Goal: Find contact information: Find contact information

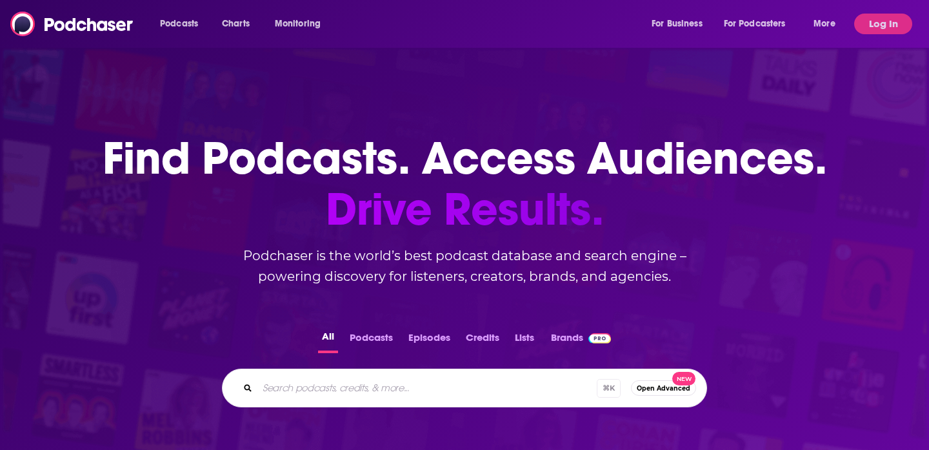
drag, startPoint x: 0, startPoint y: 0, endPoint x: 452, endPoint y: 23, distance: 452.8
click at [452, 23] on div "Podcasts Charts Monitoring For Business For Podcasters More" at bounding box center [499, 24] width 697 height 21
click at [419, 24] on div "Podcasts Charts Monitoring For Business For Podcasters More" at bounding box center [499, 24] width 697 height 21
click at [894, 30] on button "Log In" at bounding box center [883, 24] width 58 height 21
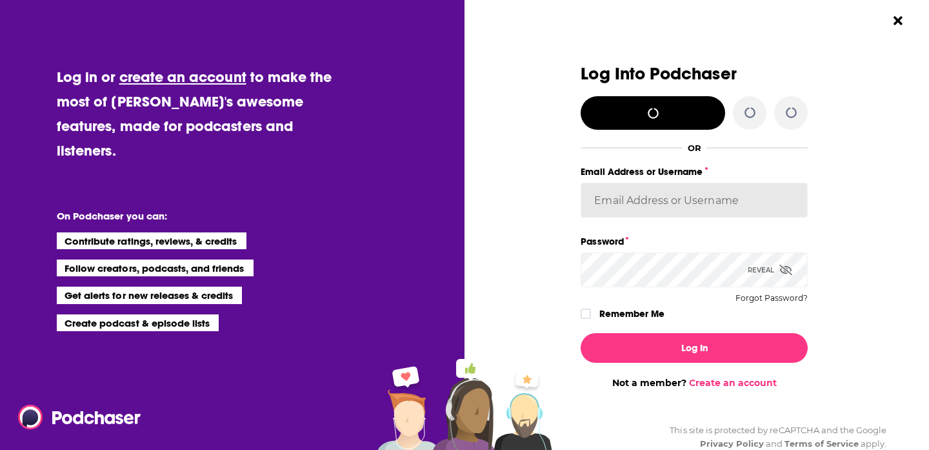
type input "sophiak"
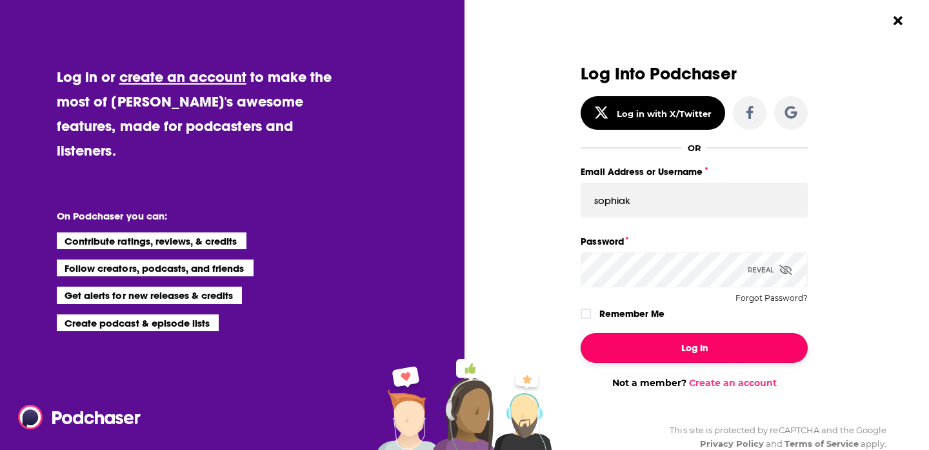
click at [657, 355] on button "Log In" at bounding box center [694, 348] width 227 height 30
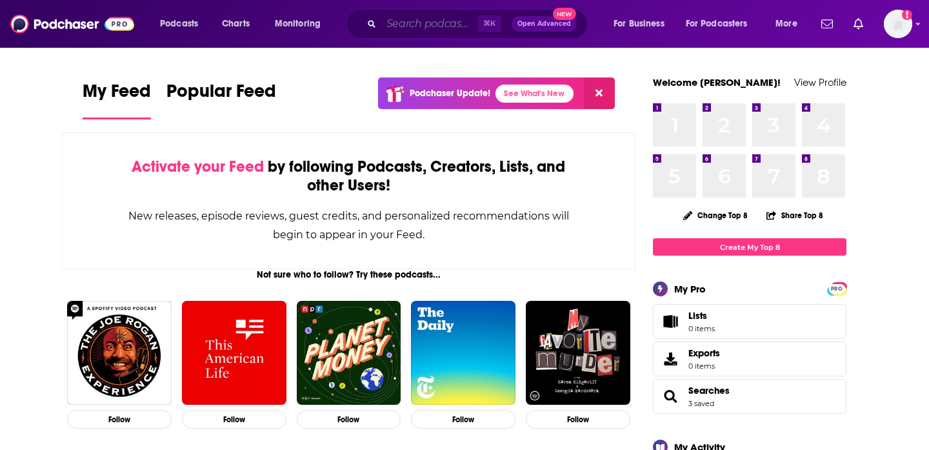
click at [419, 32] on input "Search podcasts, credits, & more..." at bounding box center [429, 24] width 96 height 21
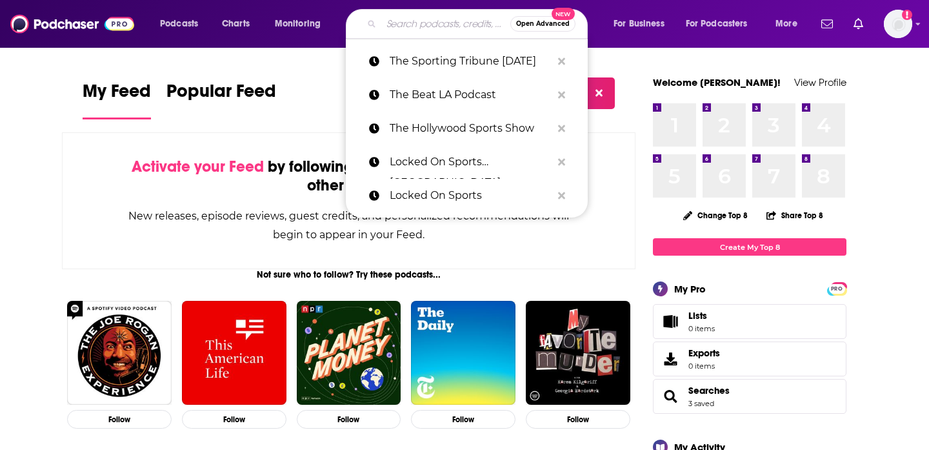
paste input "Inc. For Starters with Alexa von Tobel"
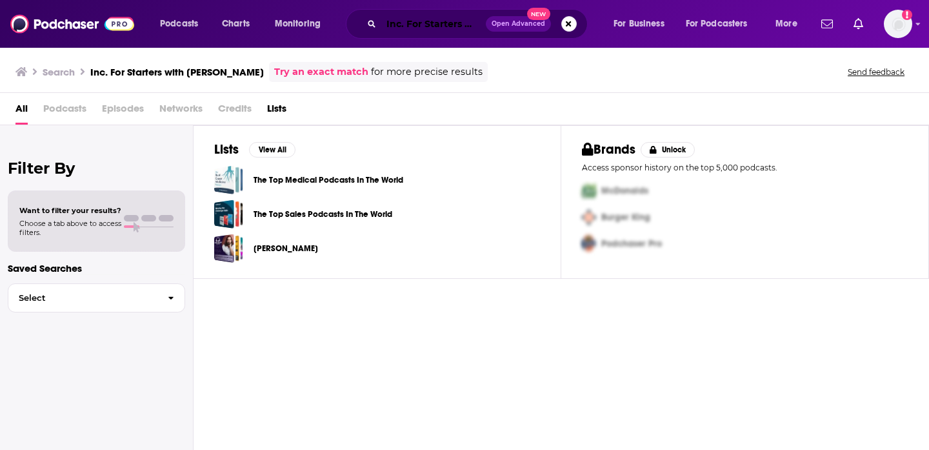
click at [437, 33] on input "Inc. For Starters with Alexa von Tobel" at bounding box center [433, 24] width 104 height 21
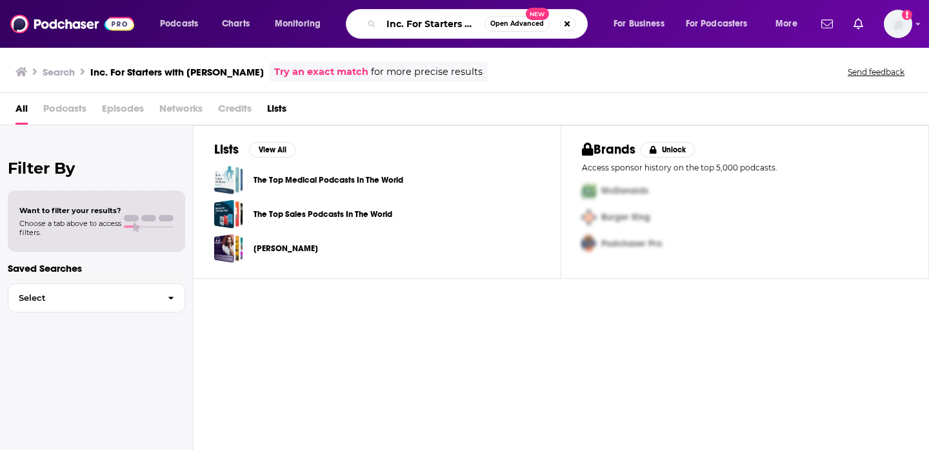
click at [461, 26] on input "Inc. For Starters with Alexa von Tobel" at bounding box center [432, 24] width 103 height 21
click at [459, 26] on input "Inc. For Starters with Alexa von Tobel" at bounding box center [432, 24] width 103 height 21
click at [463, 22] on input "Inc. For Starters obel" at bounding box center [432, 24] width 103 height 21
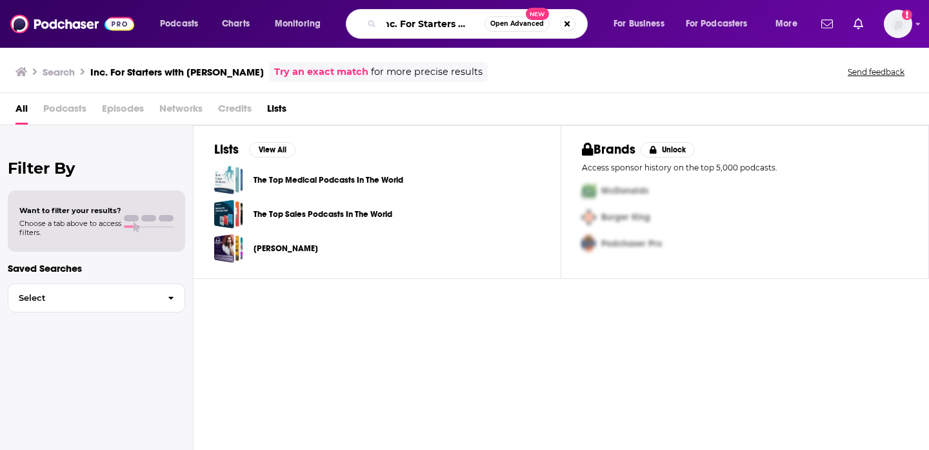
click at [463, 22] on input "Inc. For Starters obel" at bounding box center [432, 24] width 103 height 21
type input "Inc. For Starters"
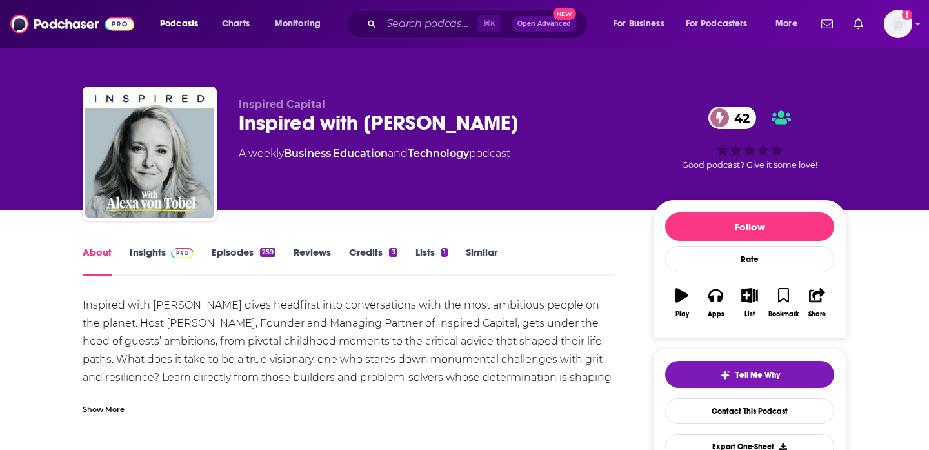
click at [175, 252] on img at bounding box center [182, 253] width 23 height 10
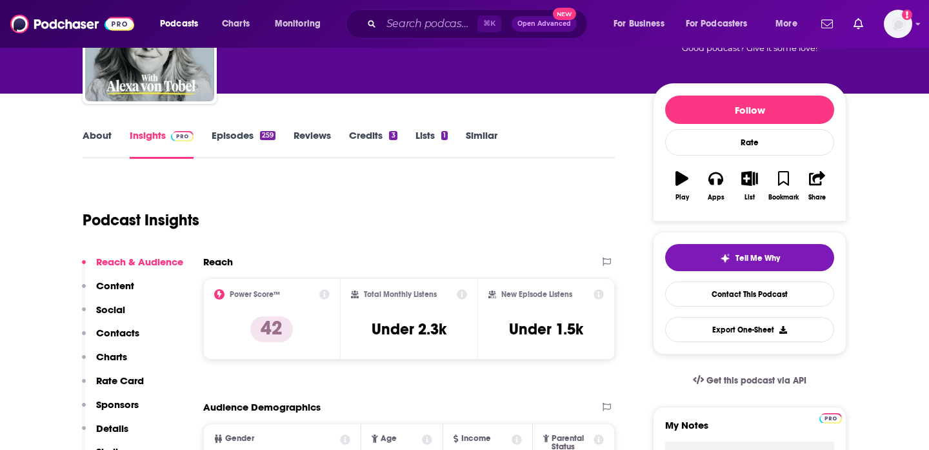
scroll to position [122, 0]
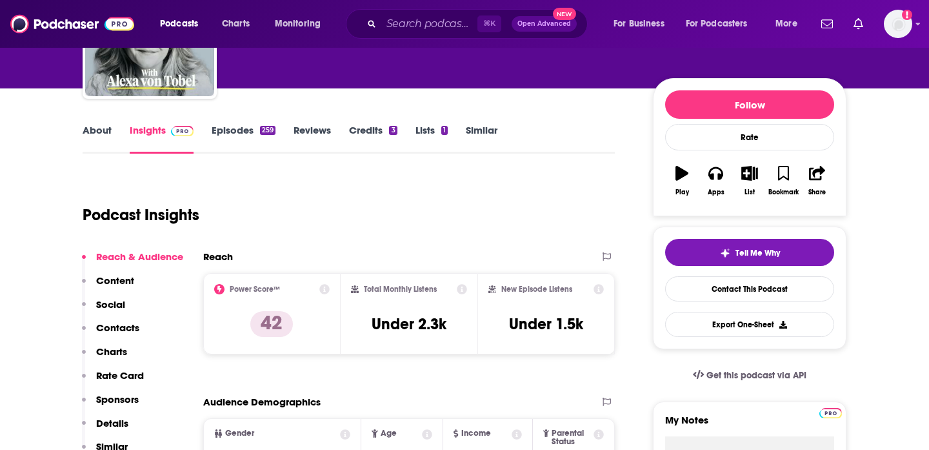
click at [226, 130] on link "Episodes 259" at bounding box center [244, 139] width 64 height 30
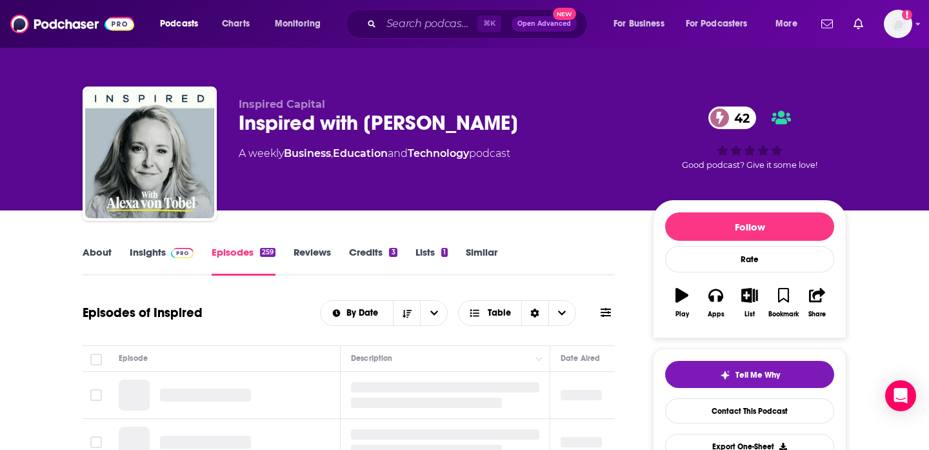
scroll to position [134, 0]
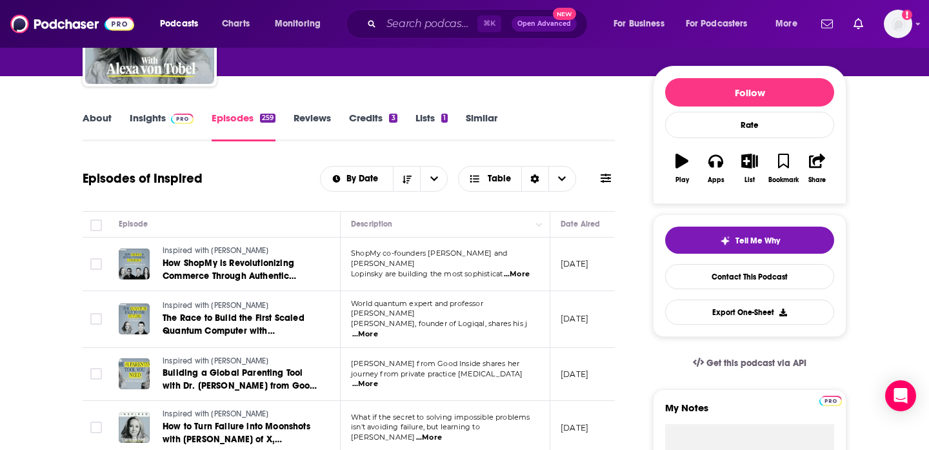
click at [155, 120] on link "Insights" at bounding box center [162, 127] width 64 height 30
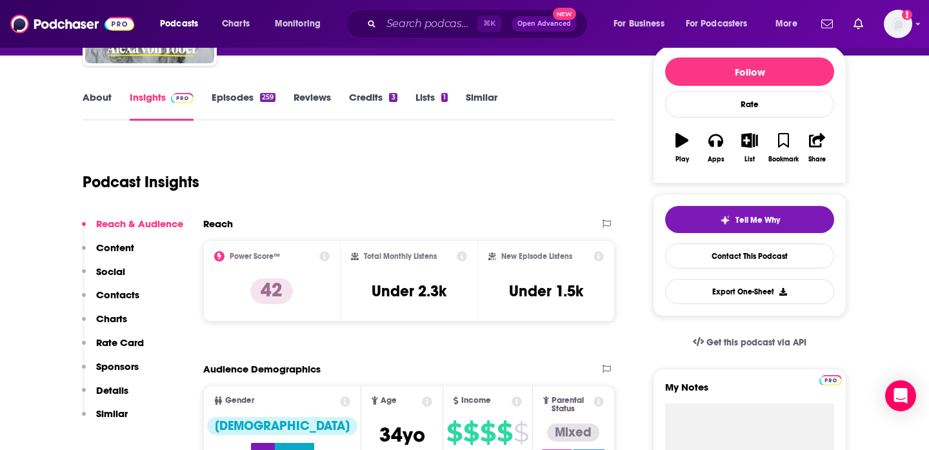
scroll to position [156, 0]
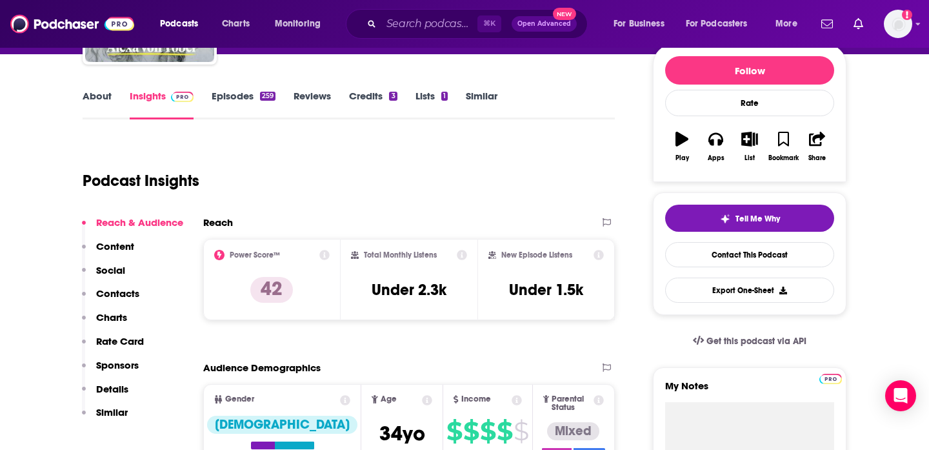
click at [129, 292] on p "Contacts" at bounding box center [117, 293] width 43 height 12
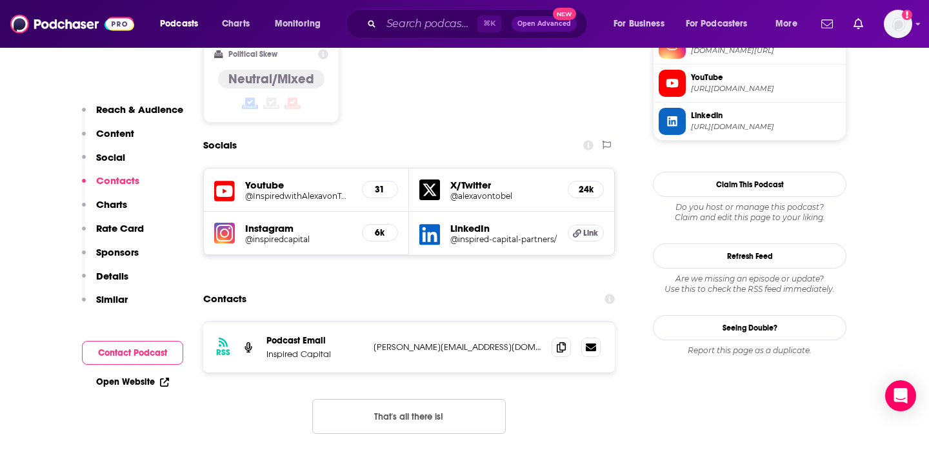
scroll to position [1108, 0]
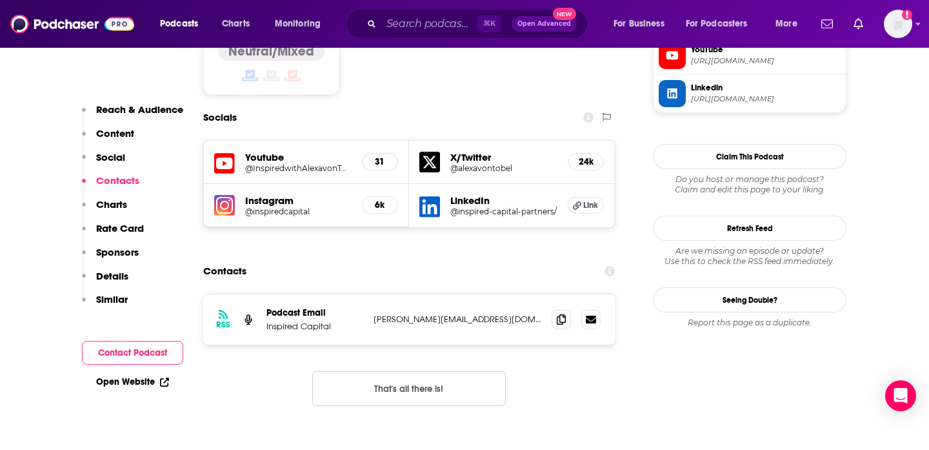
drag, startPoint x: 495, startPoint y: 234, endPoint x: 371, endPoint y: 232, distance: 123.9
click at [371, 294] on div "RSS Podcast Email Inspired Capital annie@inspiredcapital.com annie@inspiredcapi…" at bounding box center [409, 319] width 412 height 50
copy div "Podcast Email Inspired Capital annie@inspiredcapital.com"
drag, startPoint x: 301, startPoint y: 228, endPoint x: 493, endPoint y: 240, distance: 193.3
click at [493, 294] on div "RSS Podcast Email Inspired Capital annie@inspiredcapital.com annie@inspiredcapi…" at bounding box center [409, 319] width 412 height 50
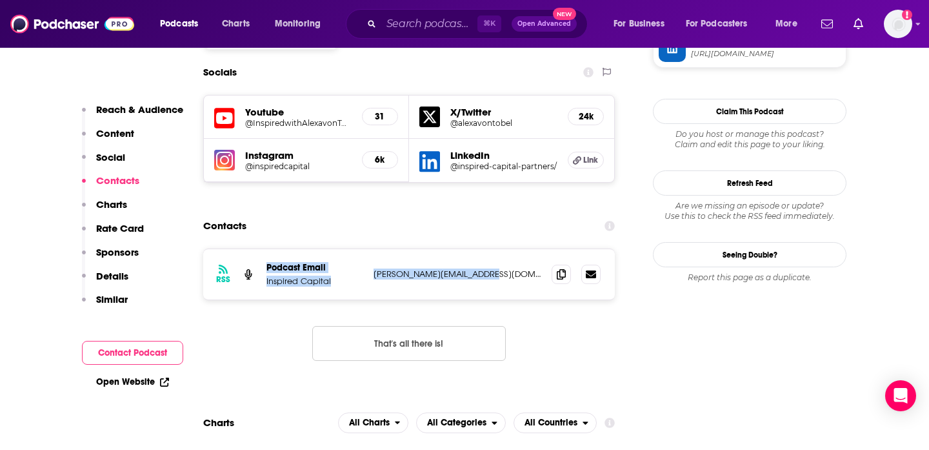
scroll to position [1164, 0]
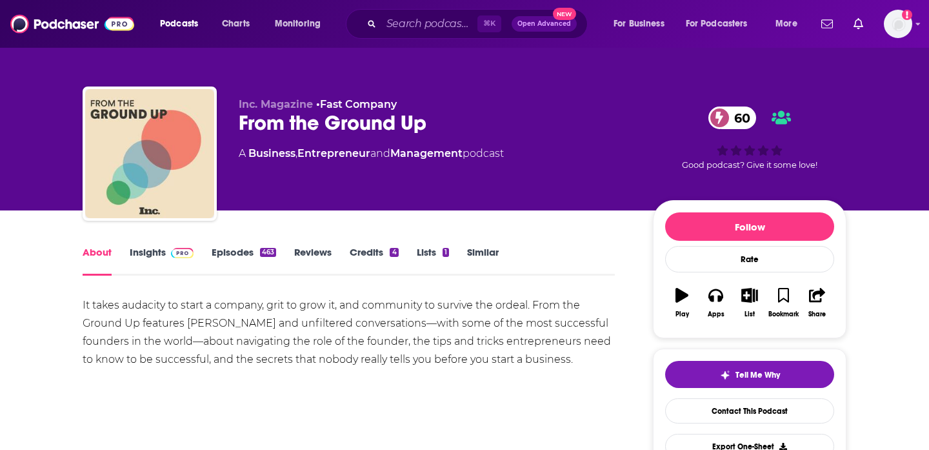
click at [106, 319] on div "It takes audacity to start a company, grit to grow it, and community to survive…" at bounding box center [349, 332] width 532 height 72
click at [154, 254] on link "Insights" at bounding box center [162, 261] width 64 height 30
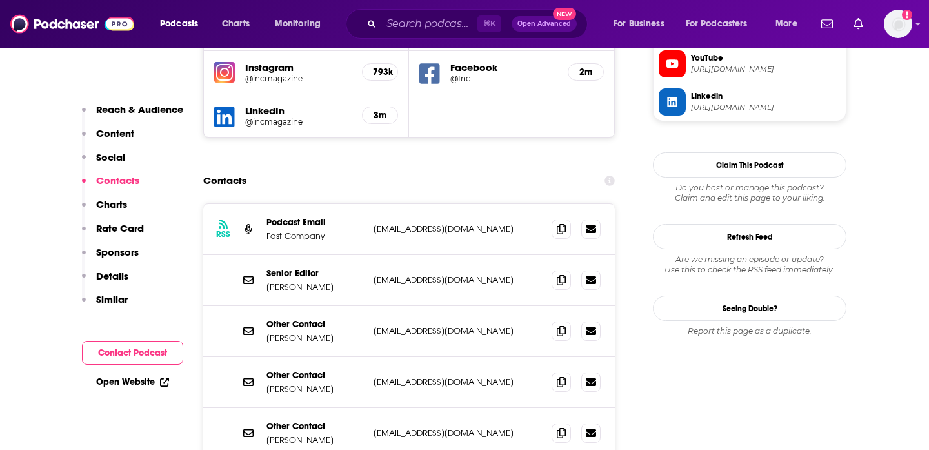
scroll to position [1260, 0]
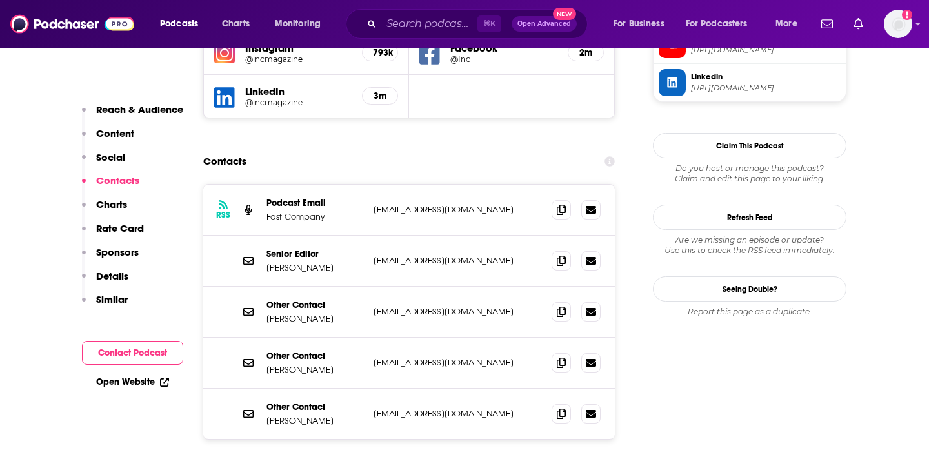
drag, startPoint x: 474, startPoint y: 192, endPoint x: 332, endPoint y: 199, distance: 142.1
click at [332, 235] on div "Senior Editor Leigh Buchanan lbuchanan@inc.com lbuchanan@inc.com" at bounding box center [409, 260] width 412 height 51
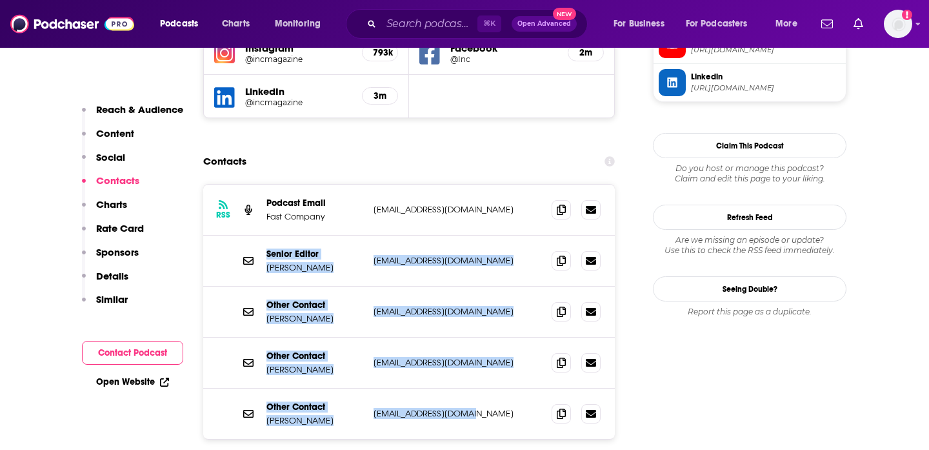
drag, startPoint x: 263, startPoint y: 186, endPoint x: 466, endPoint y: 346, distance: 258.6
click at [466, 346] on div "RSS Podcast Email Fast Company podcasts@fastcompany.com podcasts@fastcompany.co…" at bounding box center [409, 311] width 412 height 254
copy div "Senior Editor Leigh Buchanan lbuchanan@inc.com lbuchanan@inc.com Other Contact …"
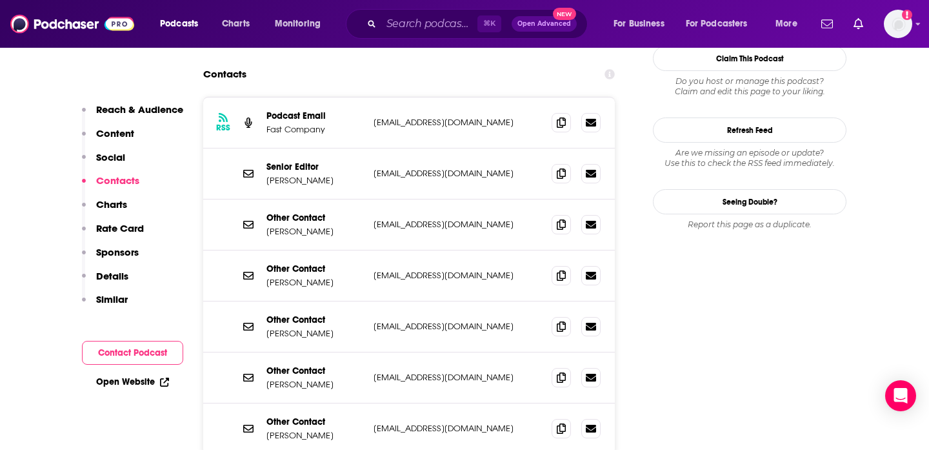
scroll to position [1332, 0]
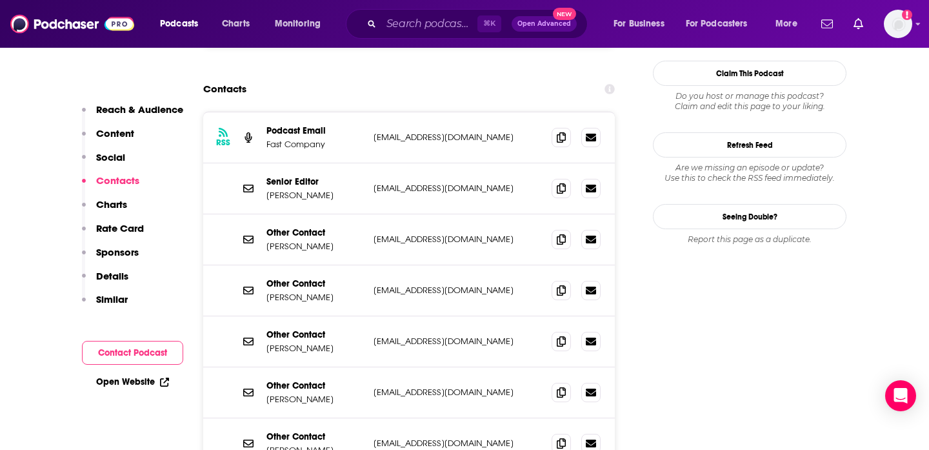
click at [268, 176] on p "Senior Editor" at bounding box center [314, 181] width 97 height 11
drag, startPoint x: 266, startPoint y: 114, endPoint x: 329, endPoint y: 134, distance: 65.5
click at [329, 176] on div "Senior Editor Leigh Buchanan" at bounding box center [314, 188] width 97 height 25
click at [323, 190] on p "Leigh Buchanan" at bounding box center [314, 195] width 97 height 11
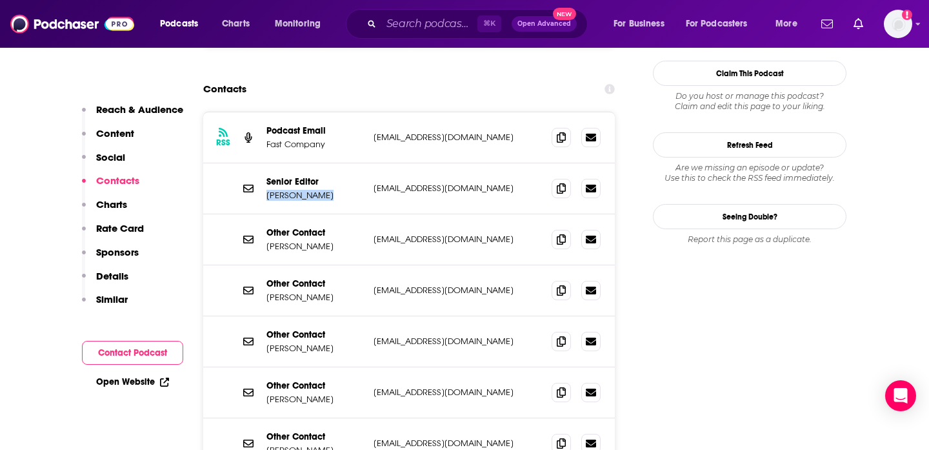
click at [323, 190] on p "Leigh Buchanan" at bounding box center [314, 195] width 97 height 11
copy p "Leigh Buchanan"
drag, startPoint x: 330, startPoint y: 183, endPoint x: 266, endPoint y: 180, distance: 63.3
click at [266, 241] on p "Steve Tierney" at bounding box center [314, 246] width 97 height 11
copy p "Steve Tierney"
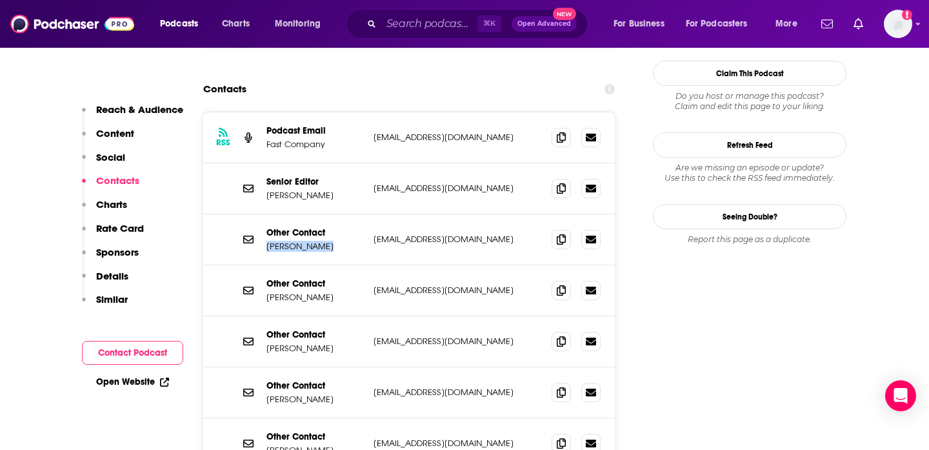
click at [277, 241] on p "Steve Tierney" at bounding box center [314, 246] width 97 height 11
drag, startPoint x: 266, startPoint y: 178, endPoint x: 451, endPoint y: 175, distance: 185.2
click at [453, 214] on div "Other Contact Steve Tierney stierney@inc.com stierney@inc.com" at bounding box center [409, 239] width 412 height 51
copy div "Steve Tierney stierney@inc.com"
drag, startPoint x: 339, startPoint y: 286, endPoint x: 264, endPoint y: 286, distance: 74.2
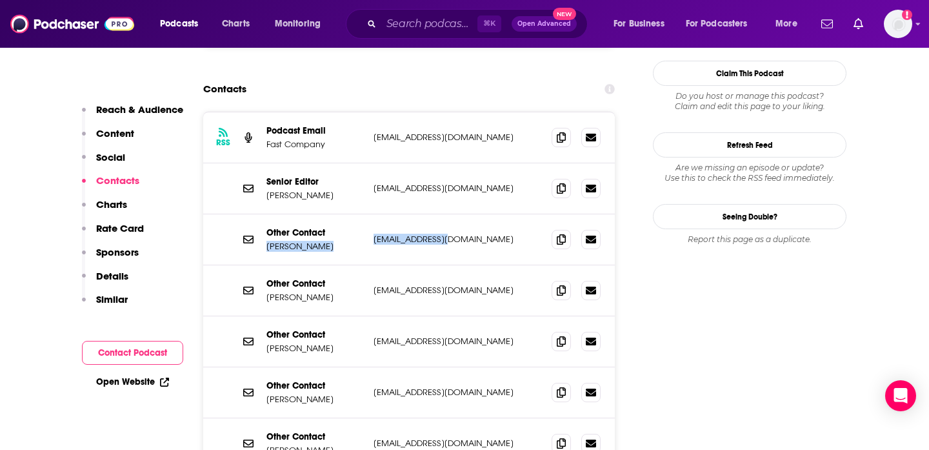
click at [264, 316] on div "Other Contact Amy Christiansen achristiansen@inc.com achristiansen@inc.com" at bounding box center [409, 341] width 412 height 51
copy p "Amy Christiansen"
drag, startPoint x: 267, startPoint y: 334, endPoint x: 324, endPoint y: 334, distance: 57.4
click at [324, 393] on p "Jason Albaum" at bounding box center [314, 398] width 97 height 11
copy p "Jason Albaum"
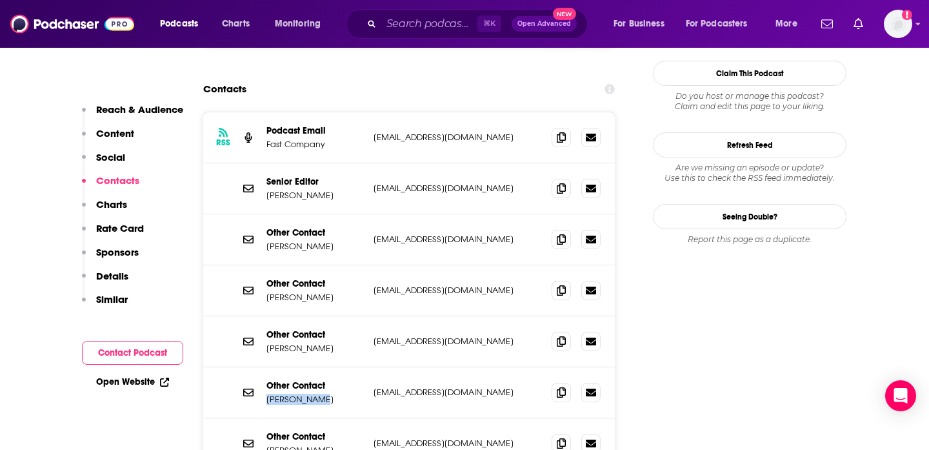
drag, startPoint x: 343, startPoint y: 388, endPoint x: 264, endPoint y: 388, distance: 79.3
click at [264, 418] on div "Other Contact Meredith Wisniewski mwisniewski@inc.com mwisniewski@inc.com" at bounding box center [409, 443] width 412 height 50
copy p "Meredith Wisniewski"
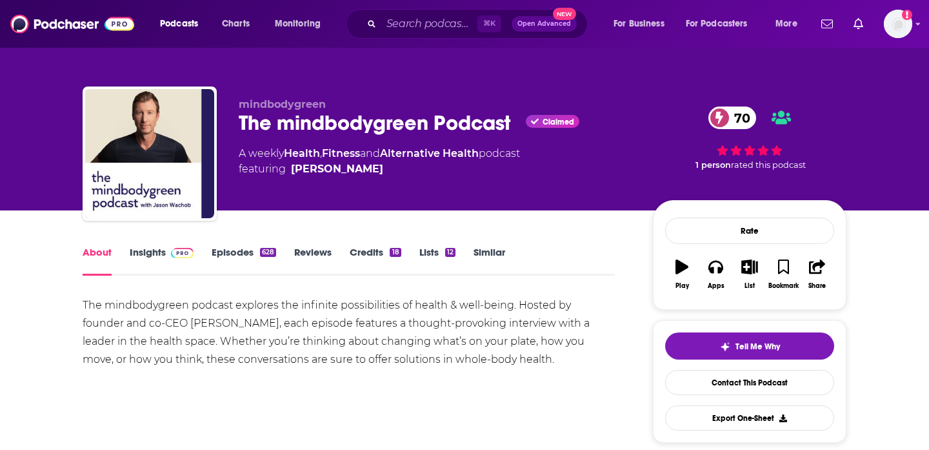
click at [146, 254] on link "Insights" at bounding box center [162, 261] width 64 height 30
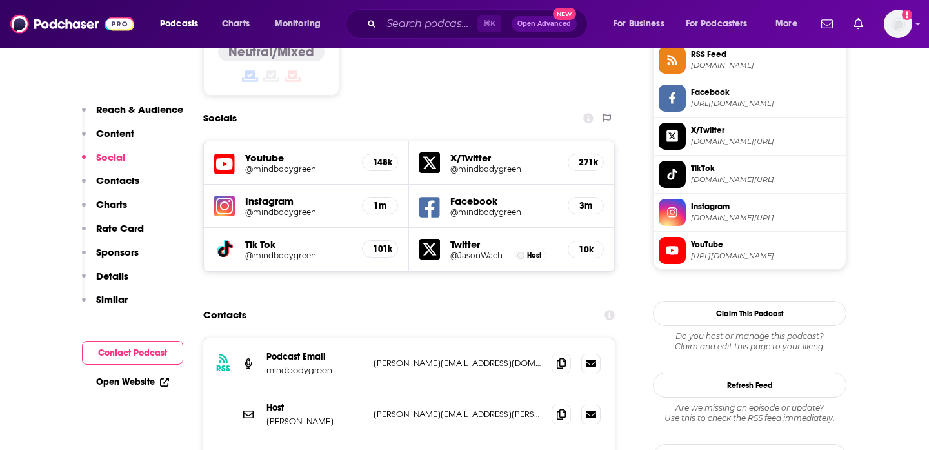
scroll to position [1304, 0]
